Goal: Communication & Community: Answer question/provide support

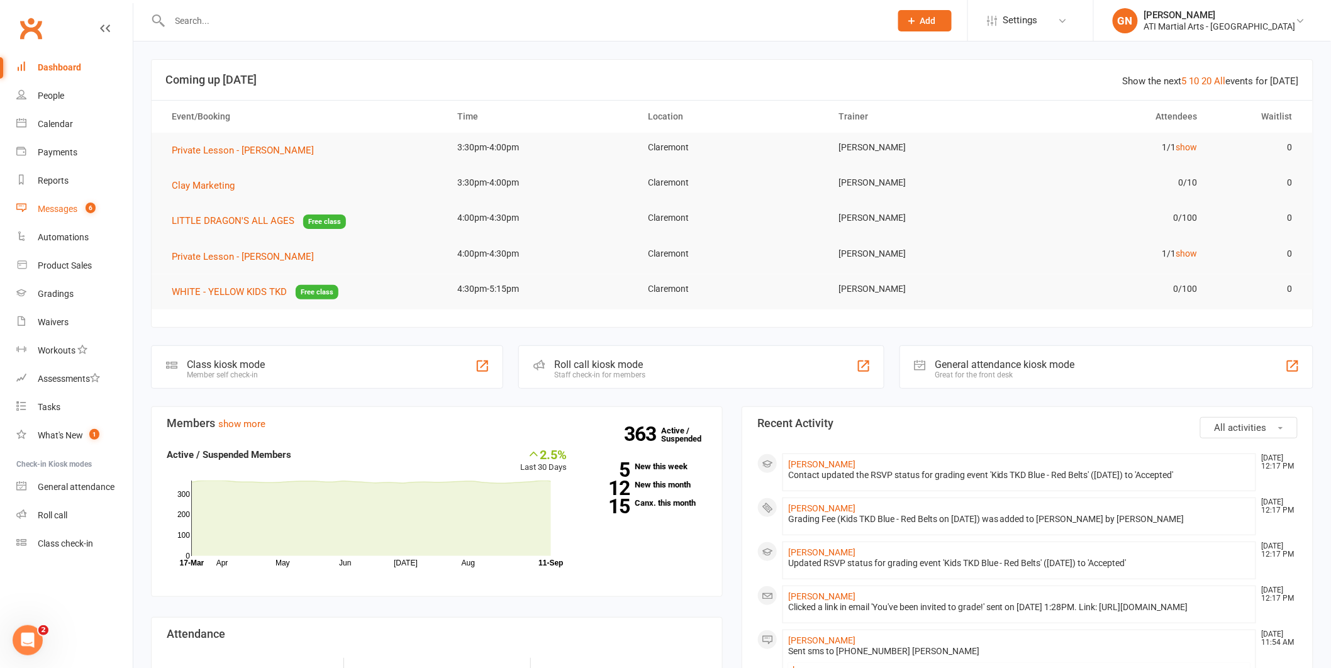
click at [60, 208] on div "Messages" at bounding box center [58, 209] width 40 height 10
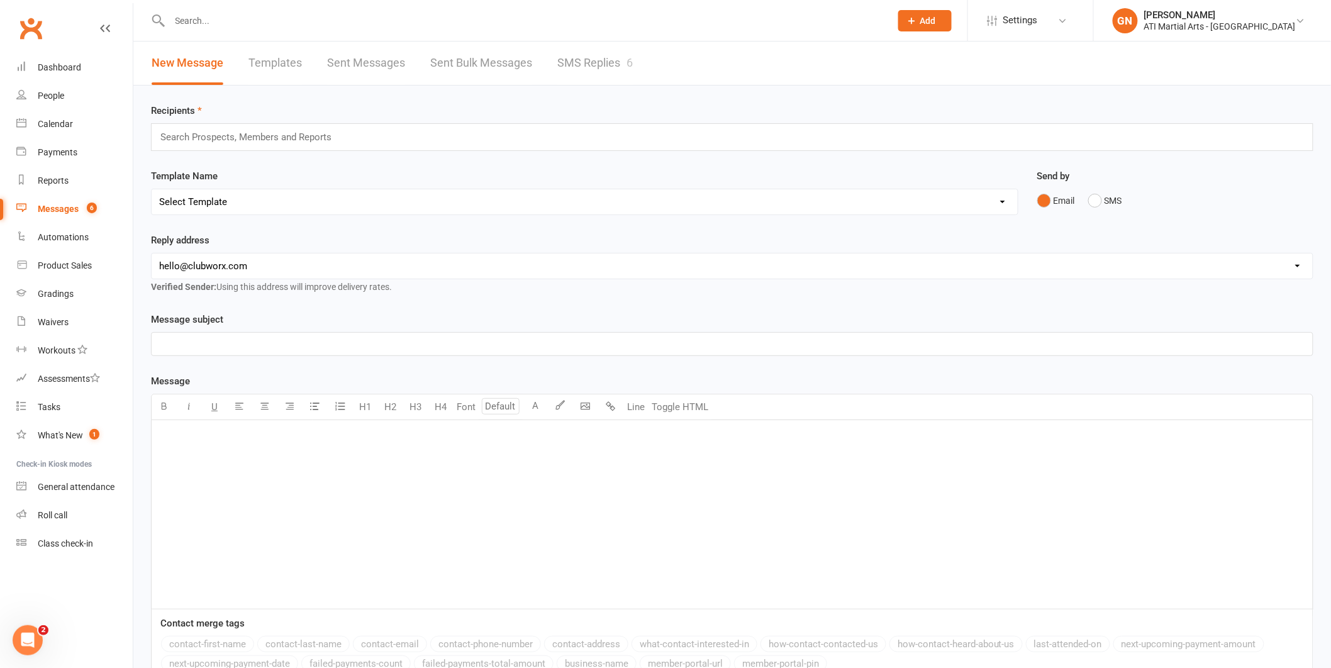
click at [589, 59] on link "SMS Replies 6" at bounding box center [594, 63] width 75 height 43
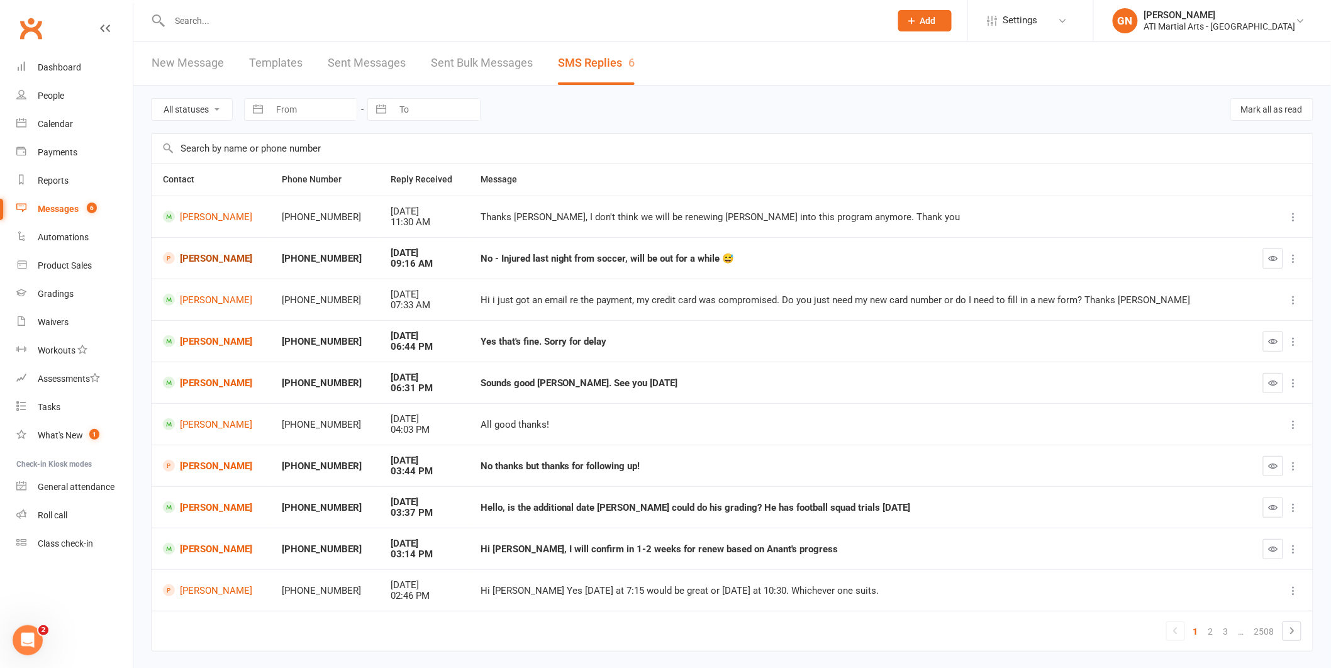
click at [202, 260] on link "[PERSON_NAME]" at bounding box center [211, 258] width 96 height 12
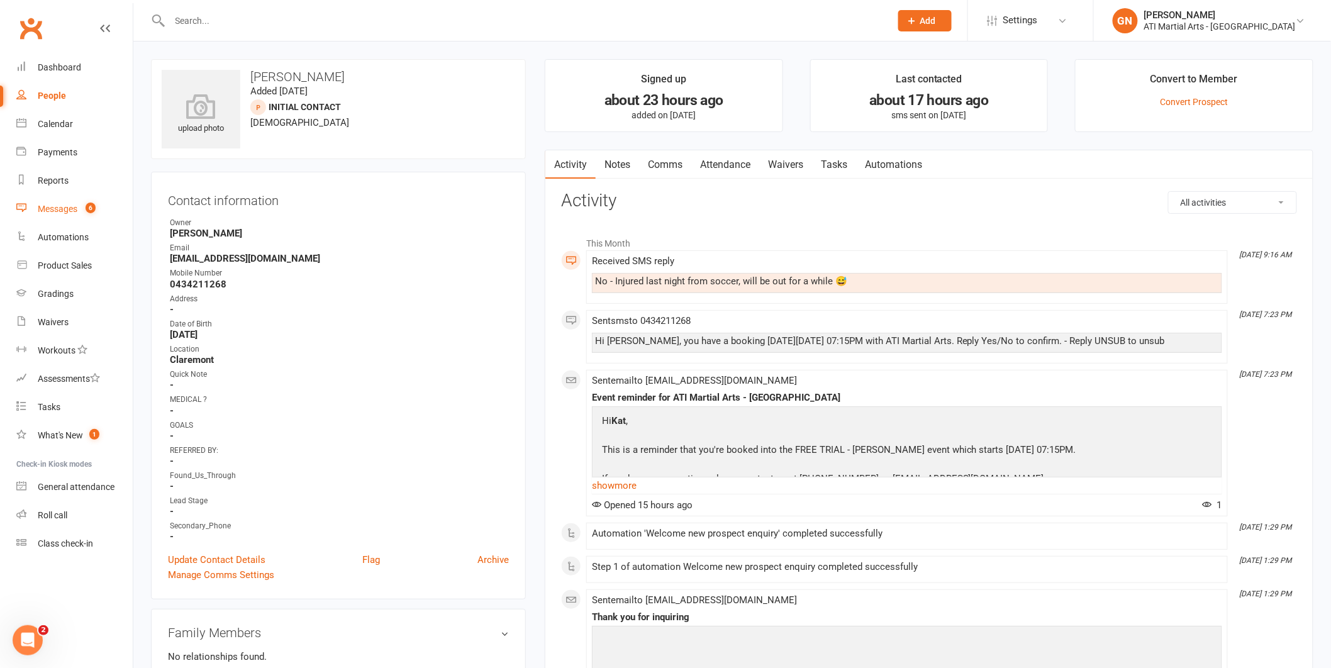
click at [40, 207] on div "Messages" at bounding box center [58, 209] width 40 height 10
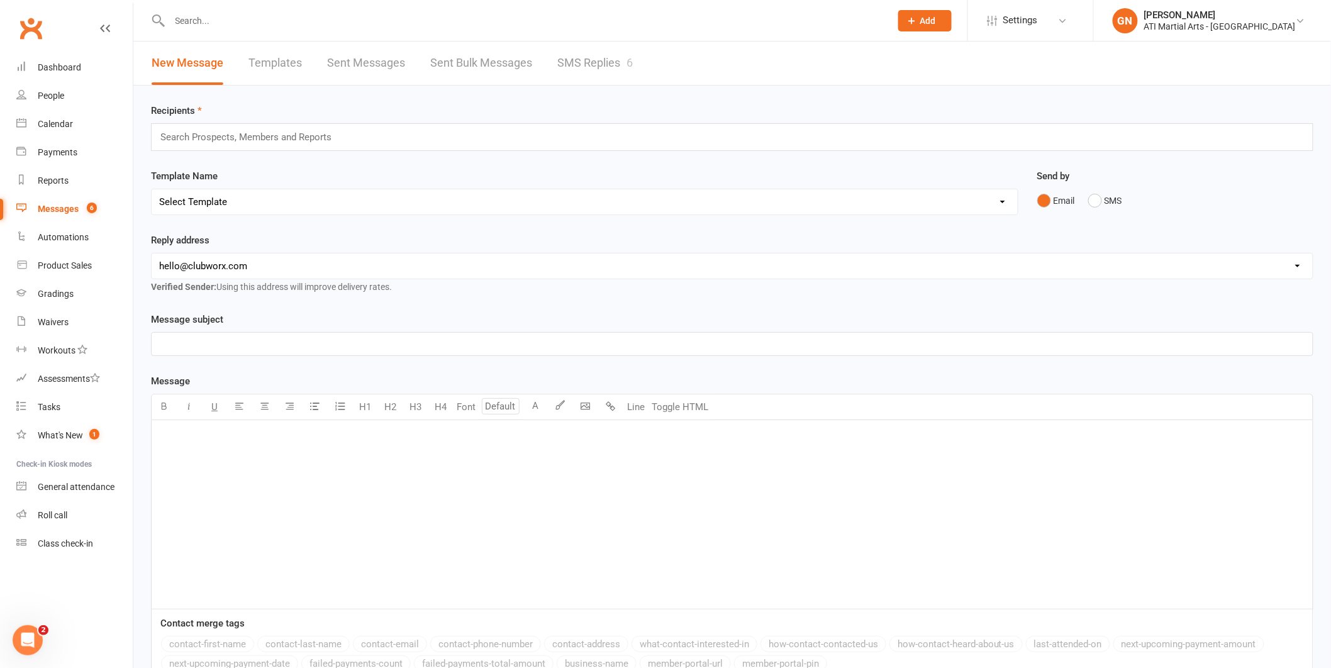
click at [582, 64] on link "SMS Replies 6" at bounding box center [594, 63] width 75 height 43
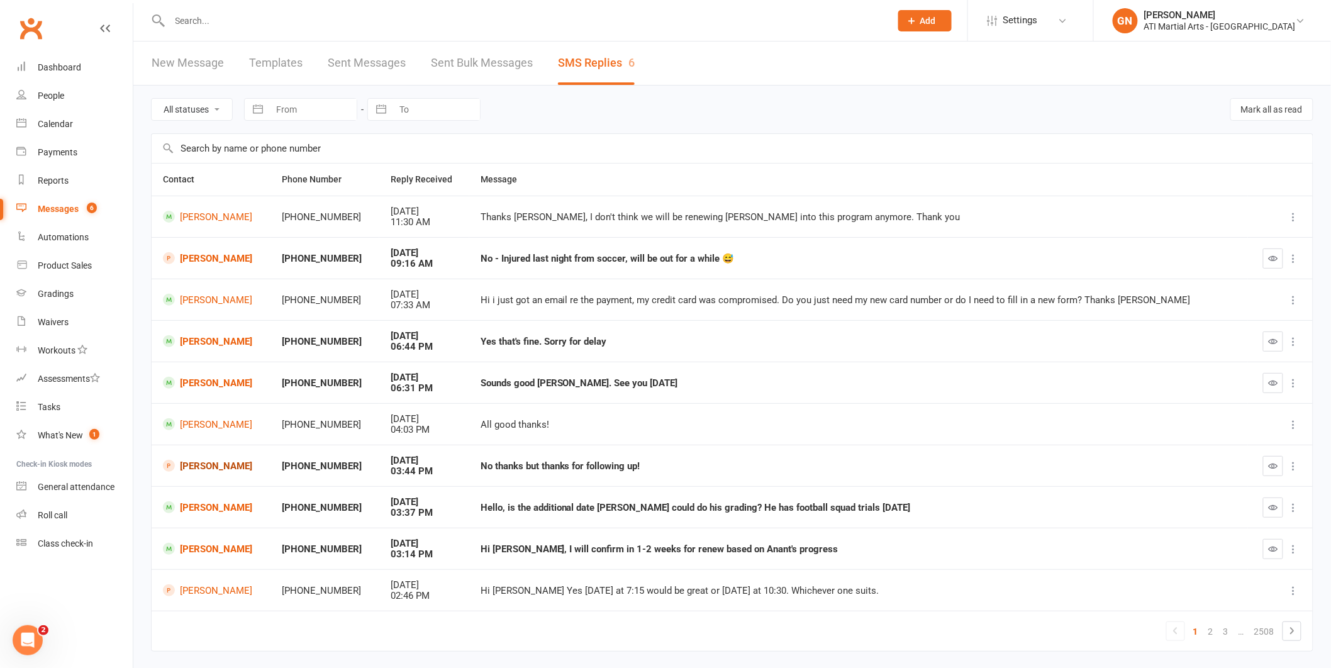
click at [196, 469] on link "[PERSON_NAME]" at bounding box center [211, 466] width 96 height 12
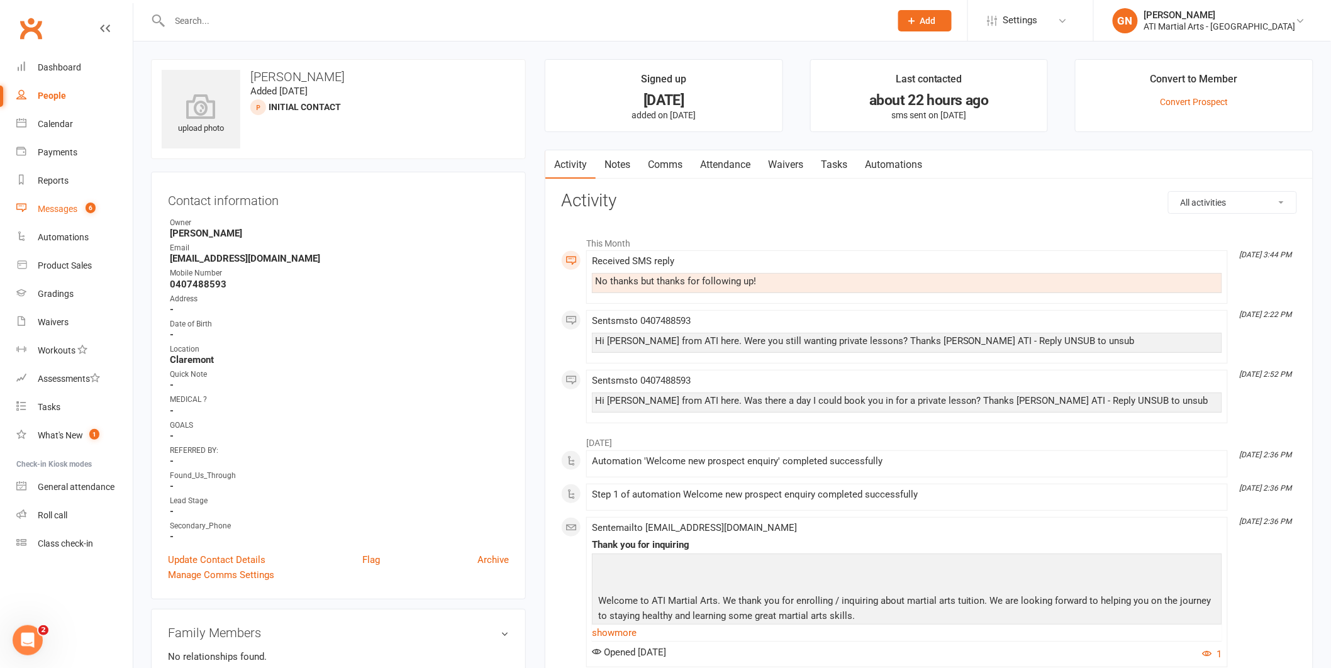
click at [47, 208] on div "Messages" at bounding box center [58, 209] width 40 height 10
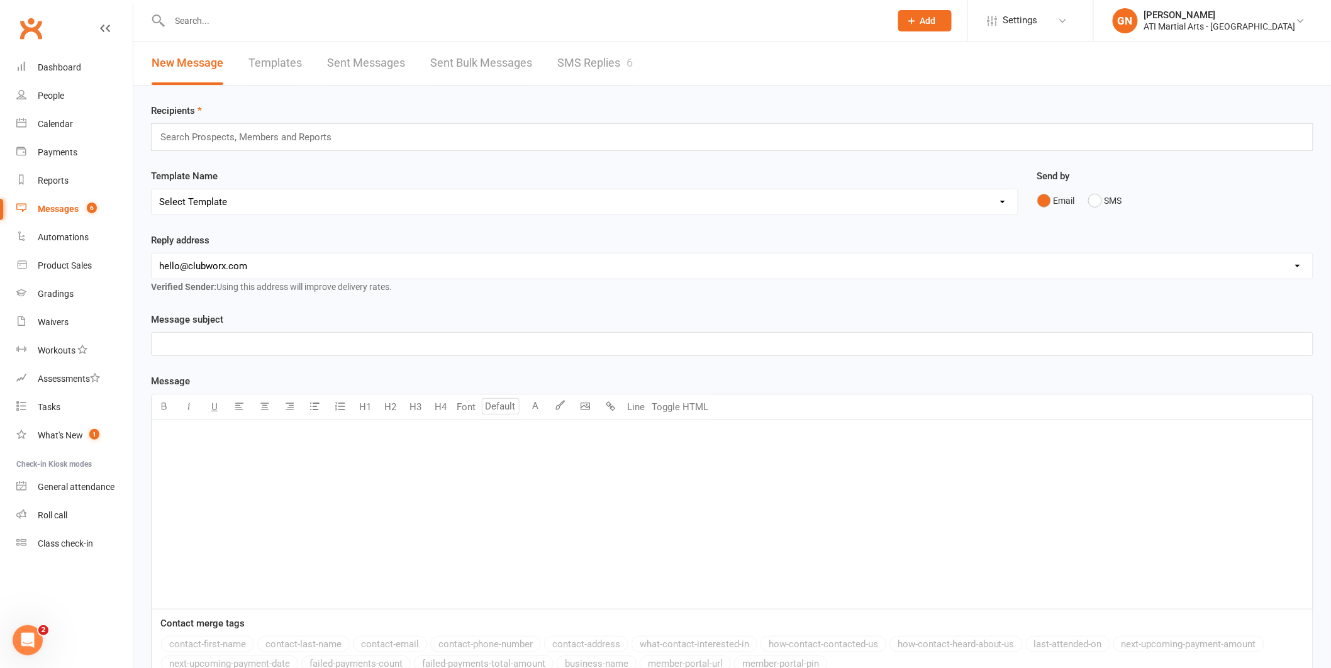
click at [606, 69] on link "SMS Replies 6" at bounding box center [594, 63] width 75 height 43
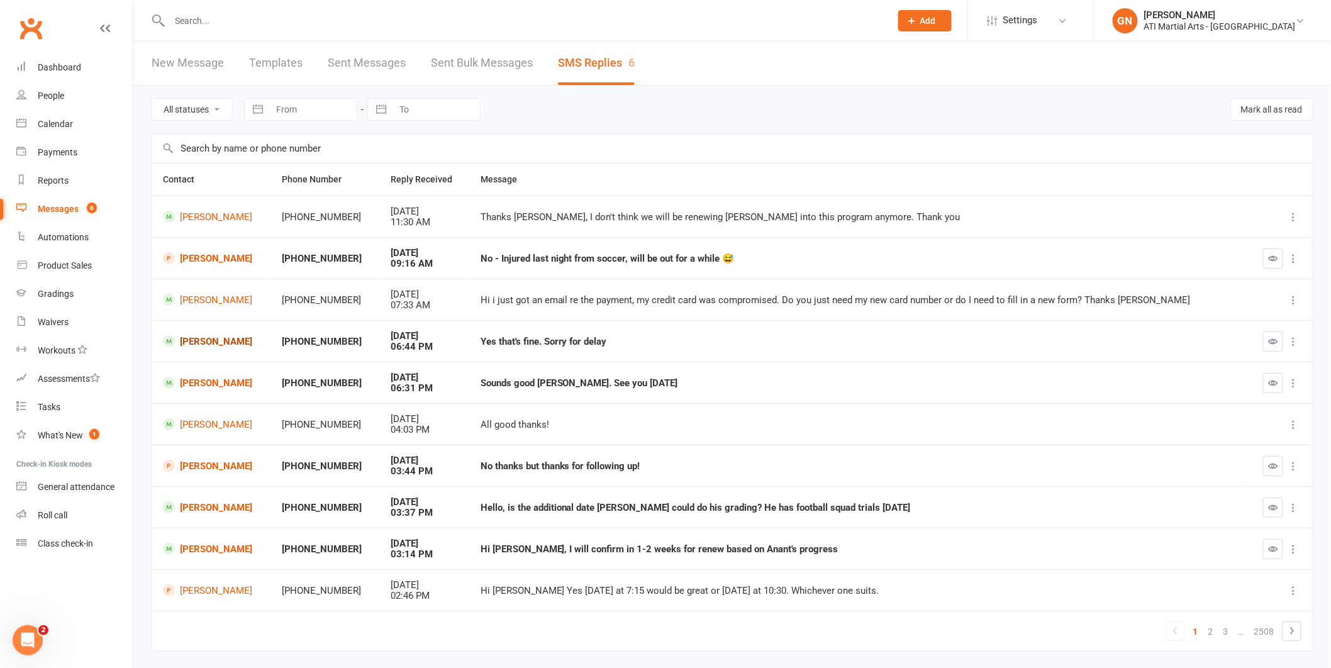
click at [205, 340] on link "[PERSON_NAME]" at bounding box center [211, 341] width 96 height 12
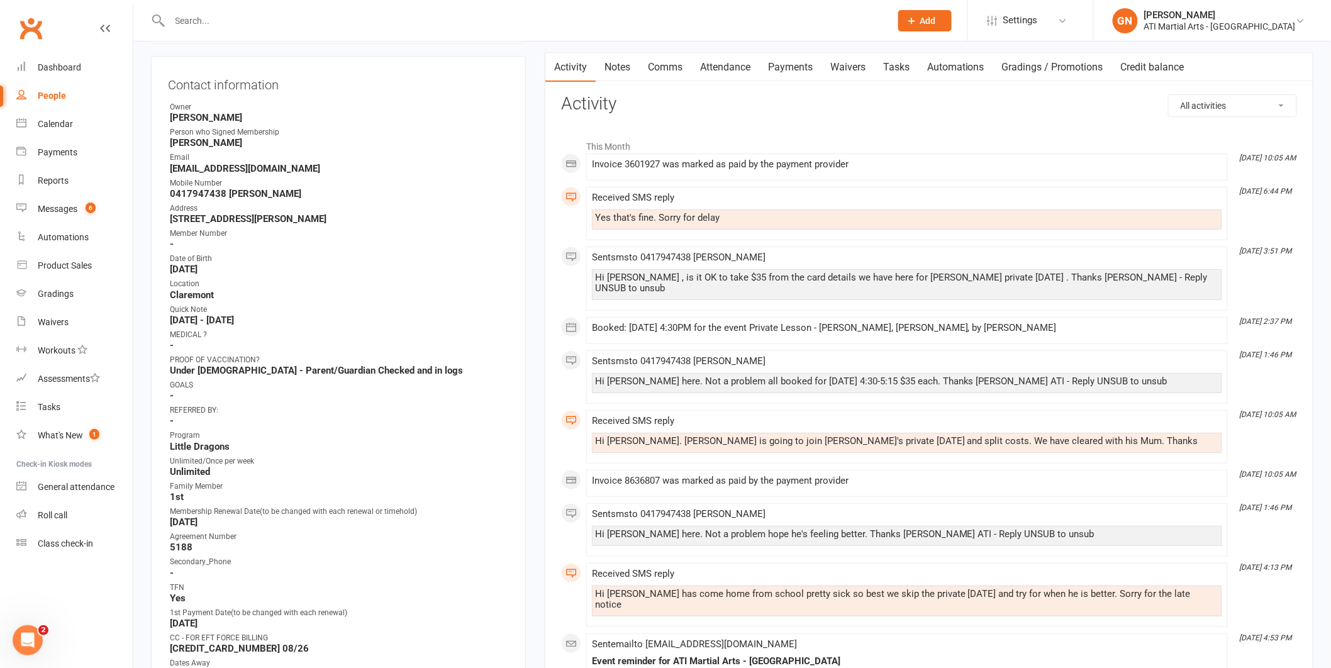
scroll to position [128, 0]
